Goal: Information Seeking & Learning: Learn about a topic

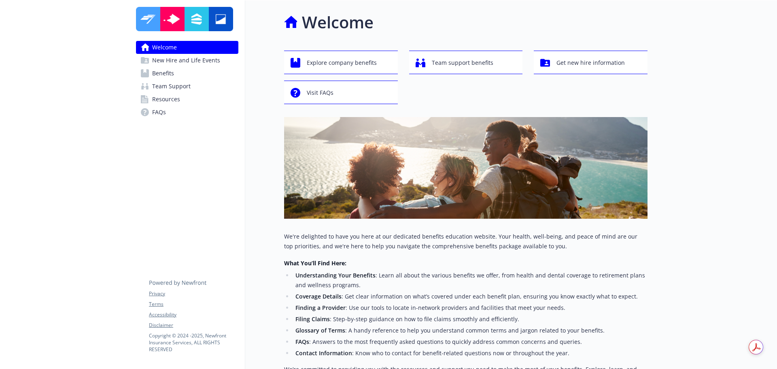
click at [197, 69] on link "Benefits" at bounding box center [187, 73] width 102 height 13
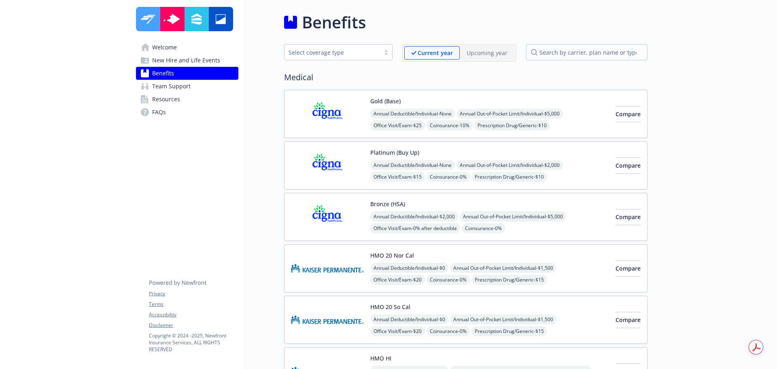
click at [335, 214] on img at bounding box center [327, 216] width 73 height 34
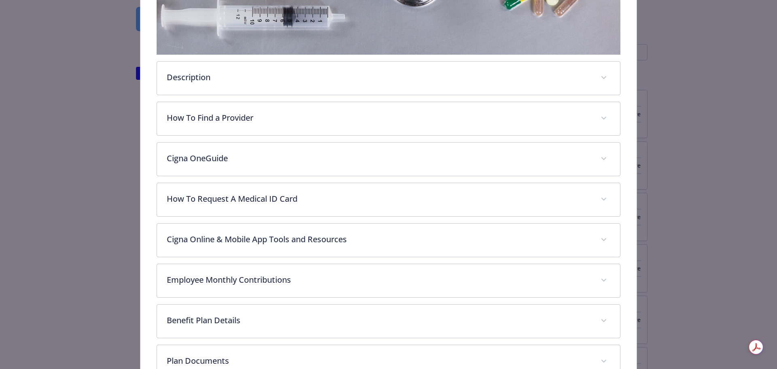
scroll to position [321, 0]
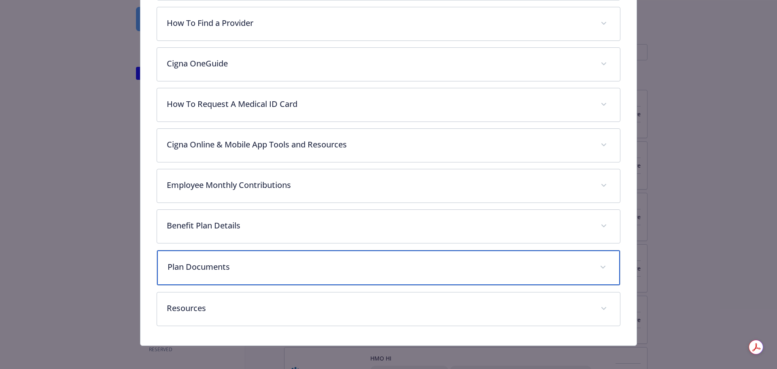
click at [290, 257] on div "Plan Documents" at bounding box center [388, 267] width 463 height 35
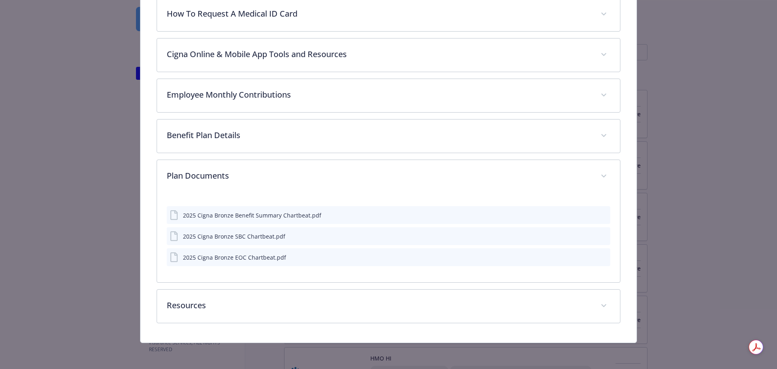
scroll to position [410, 0]
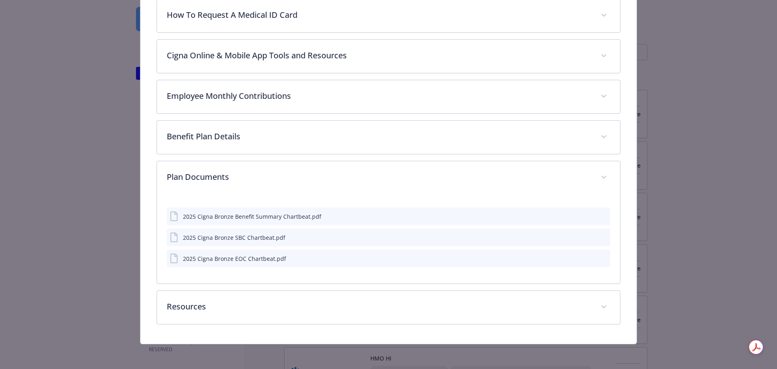
click at [600, 213] on icon "preview file" at bounding box center [602, 216] width 7 height 6
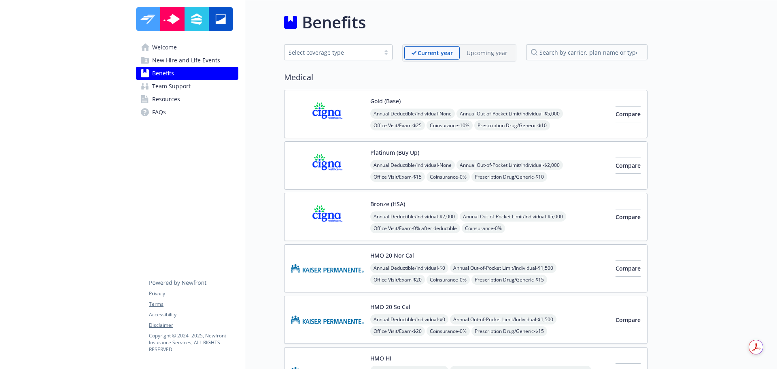
click at [334, 114] on img at bounding box center [327, 114] width 73 height 34
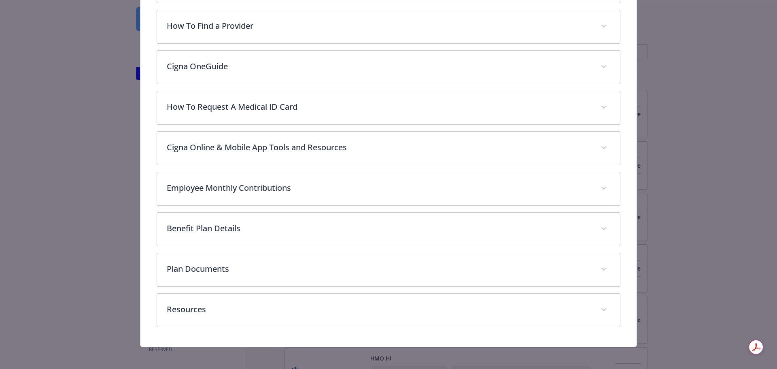
scroll to position [321, 0]
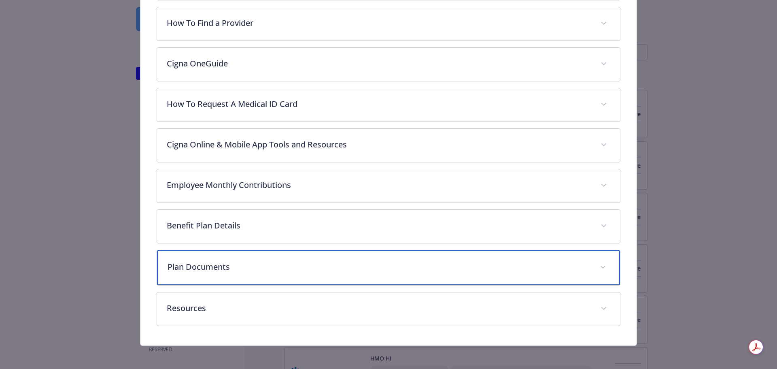
click at [422, 262] on p "Plan Documents" at bounding box center [378, 267] width 423 height 12
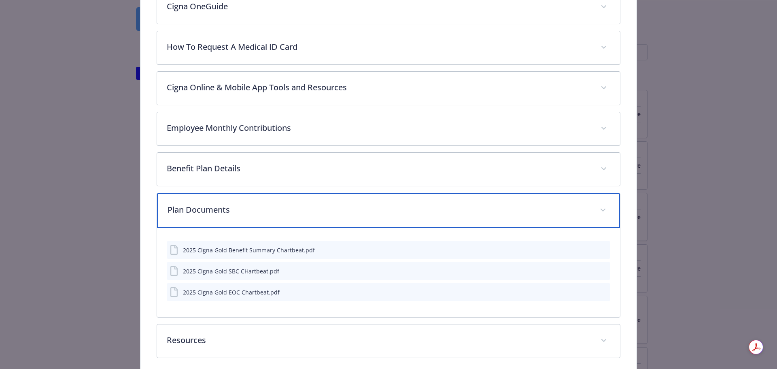
scroll to position [412, 0]
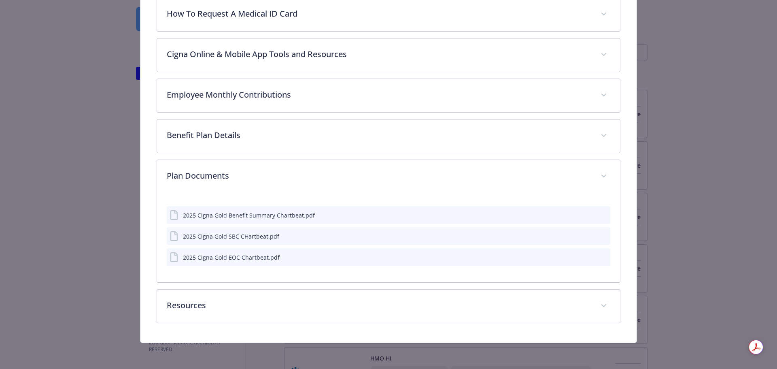
click at [599, 214] on icon "preview file" at bounding box center [602, 215] width 7 height 6
